Goal: Register for event/course

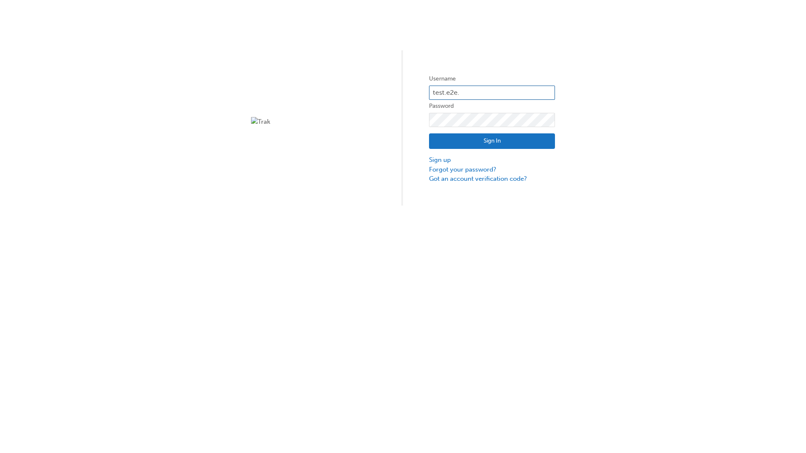
type input "test.e2e.user14"
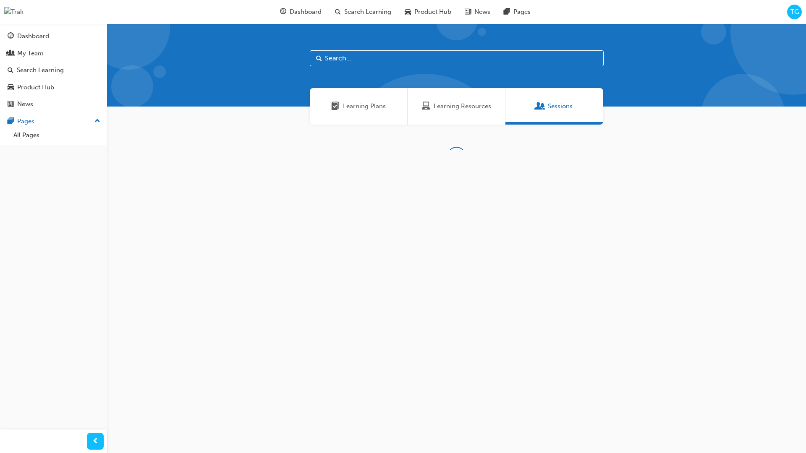
scroll to position [27, 0]
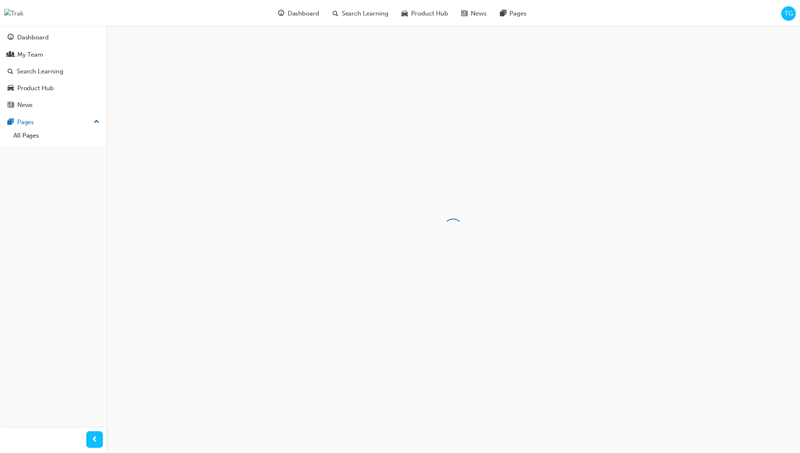
scroll to position [26, 0]
